Goal: Find specific page/section: Find specific page/section

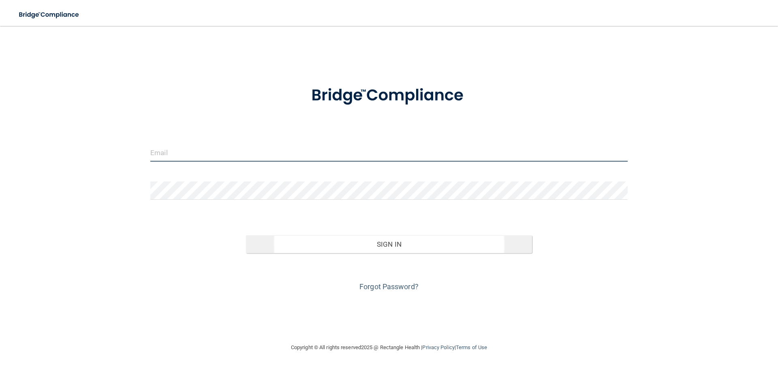
type input "[EMAIL_ADDRESS][DOMAIN_NAME]"
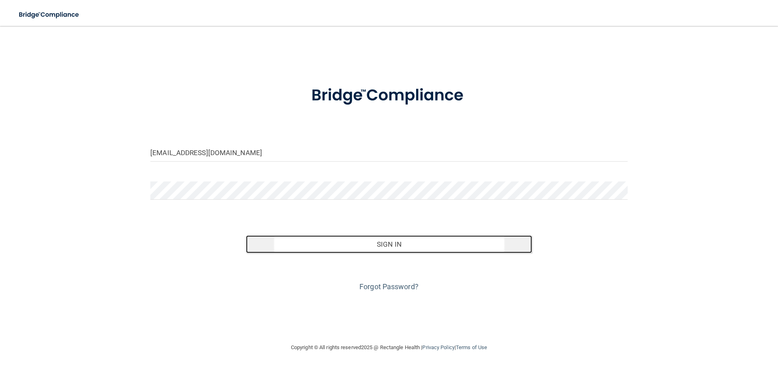
click at [370, 242] on button "Sign In" at bounding box center [389, 244] width 286 height 18
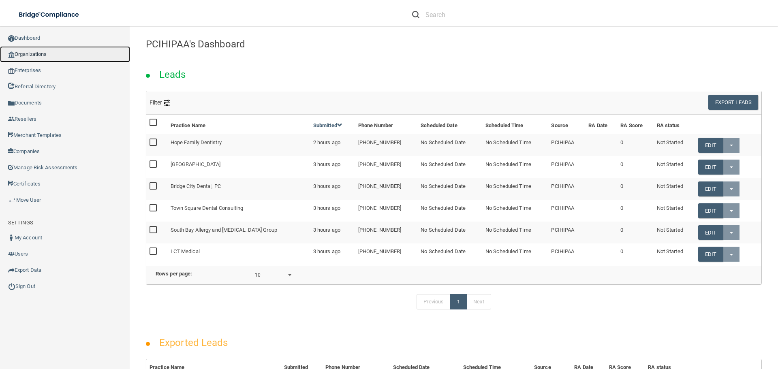
click at [47, 51] on link "Organizations" at bounding box center [65, 54] width 130 height 16
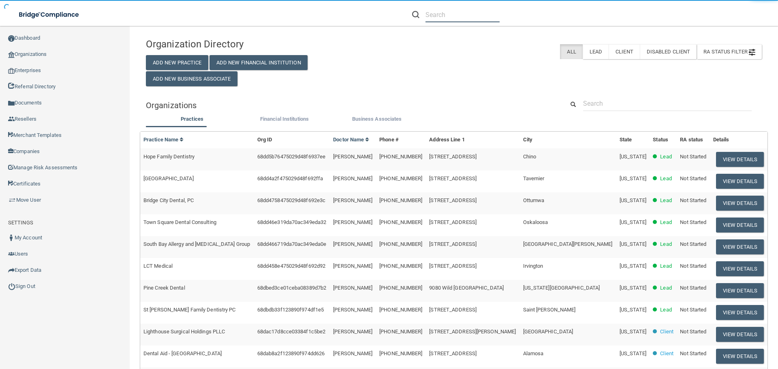
click at [454, 17] on input "text" at bounding box center [462, 14] width 74 height 15
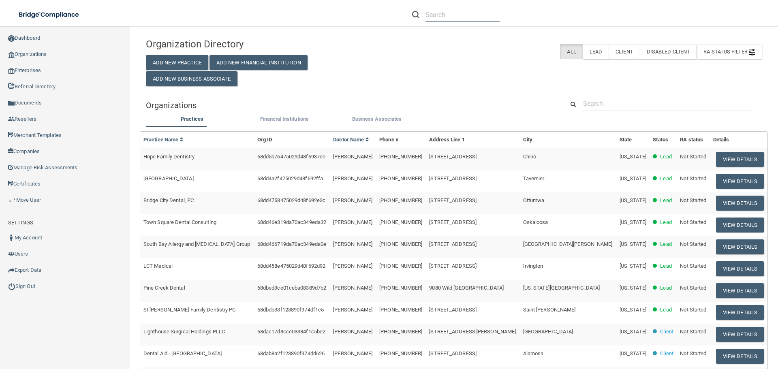
paste input "[PERSON_NAME]"
click at [459, 16] on input "[PERSON_NAME]" at bounding box center [462, 14] width 74 height 15
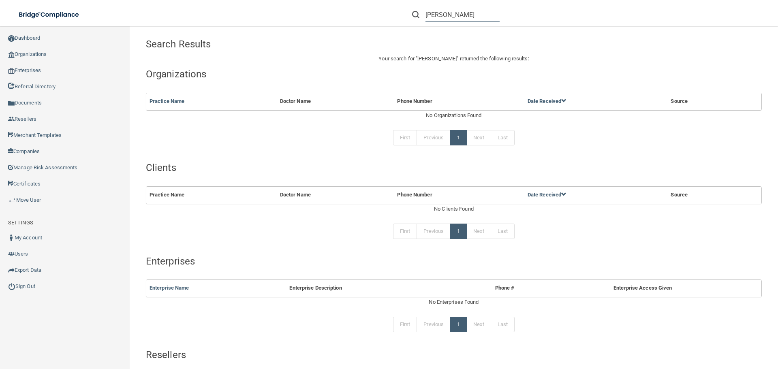
type input "[PERSON_NAME]"
